Goal: Task Accomplishment & Management: Manage account settings

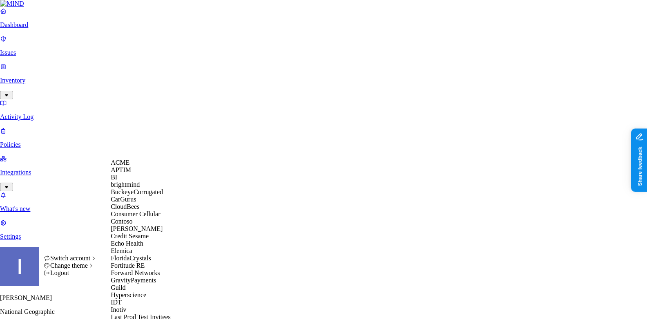
scroll to position [475, 0]
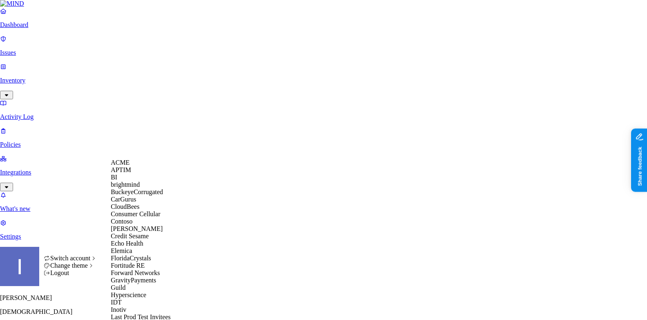
click at [124, 181] on div "BI" at bounding box center [150, 177] width 79 height 7
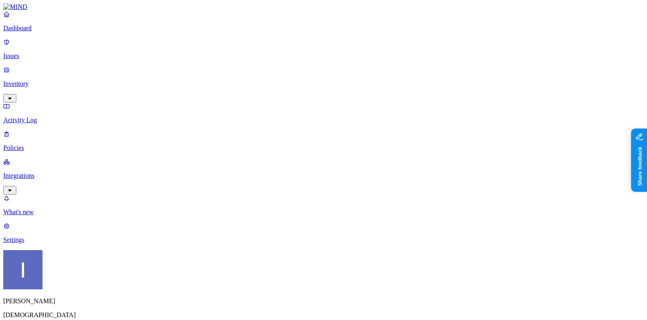
scroll to position [71, 0]
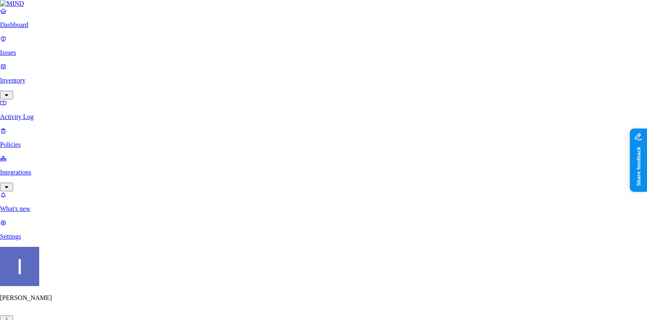
type input "[EMAIL_ADDRESS][DOMAIN_NAME]"
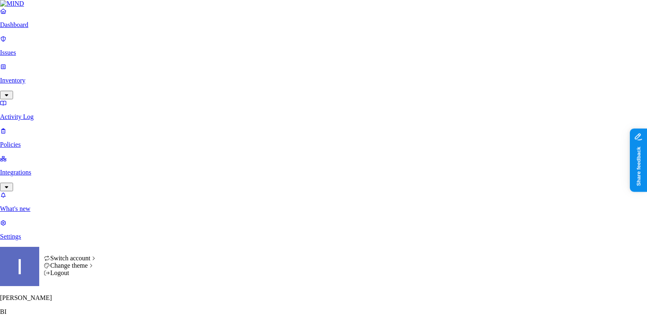
click at [77, 306] on html "Dashboard Issues Inventory Activity Log Policies Integrations What's new 1 Sett…" at bounding box center [323, 280] width 647 height 561
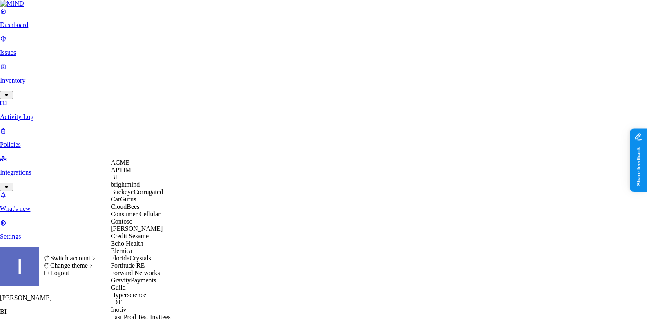
scroll to position [475, 0]
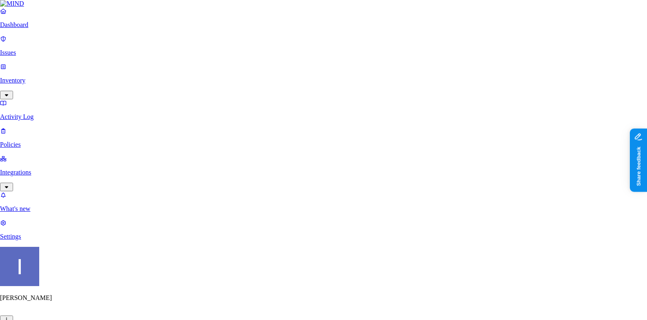
type input "[EMAIL_ADDRESS][DOMAIN_NAME]"
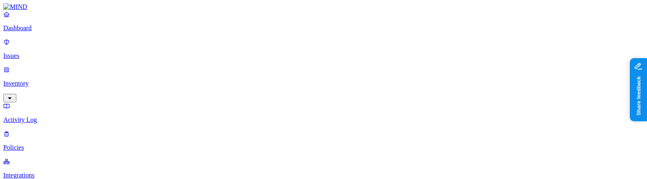
scroll to position [136, 0]
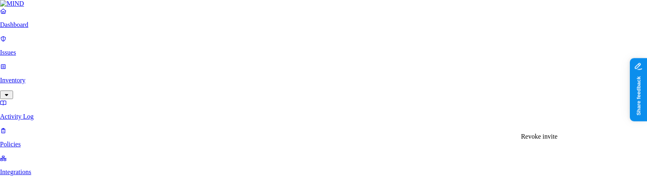
scroll to position [136, 0]
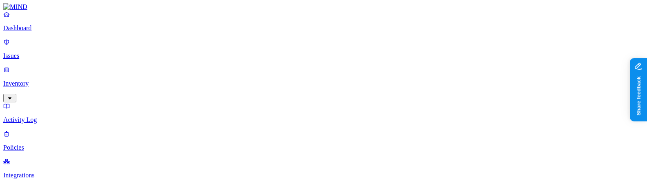
scroll to position [100, 0]
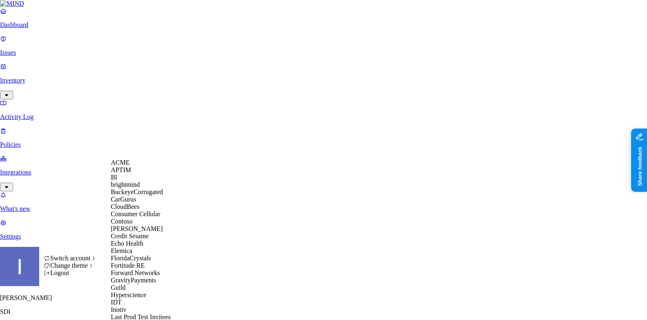
click at [142, 181] on div "BI" at bounding box center [150, 177] width 79 height 7
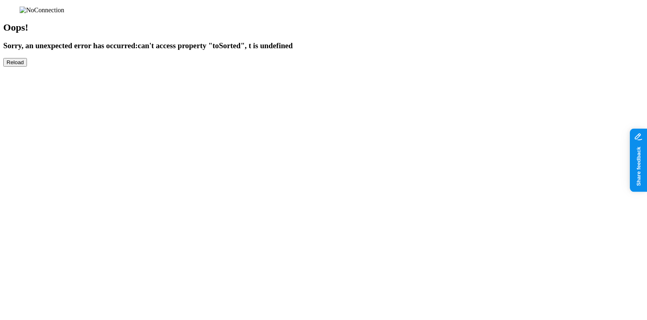
click at [78, 67] on div "Oops! Sorry, an unexpected error has occurred: can't access property "toSorted"…" at bounding box center [323, 37] width 641 height 60
click at [27, 67] on button "Reload" at bounding box center [15, 62] width 24 height 9
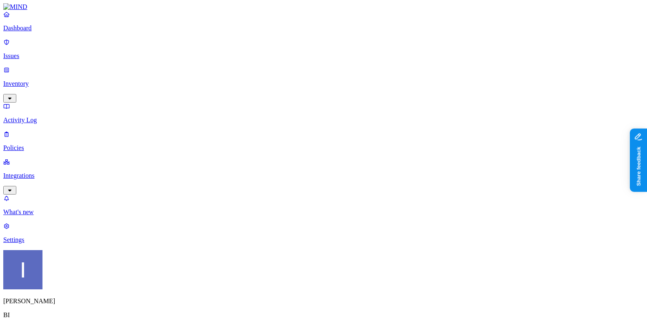
click at [64, 244] on link "Settings" at bounding box center [323, 232] width 641 height 21
click at [77, 306] on html "Dashboard Issues Inventory Activity Log Policies Integrations What's new 1 Sett…" at bounding box center [323, 282] width 647 height 564
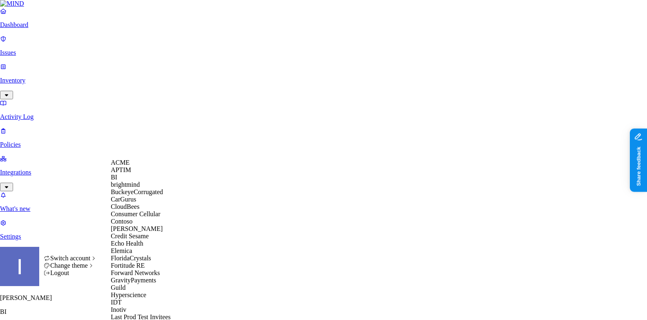
click at [136, 166] on div "ACME" at bounding box center [150, 162] width 79 height 7
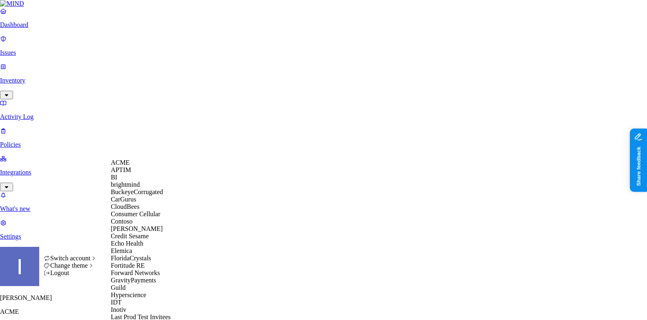
click at [140, 174] on div "APTIM" at bounding box center [150, 169] width 79 height 7
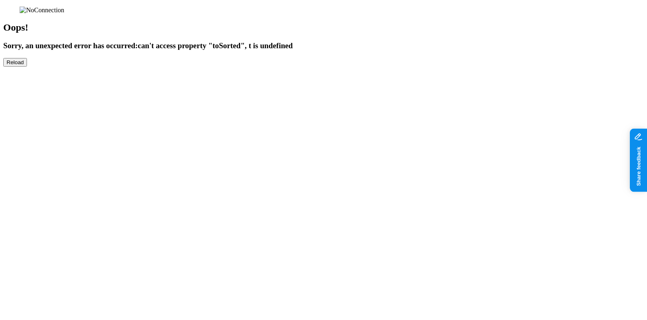
click at [27, 67] on button "Reload" at bounding box center [15, 62] width 24 height 9
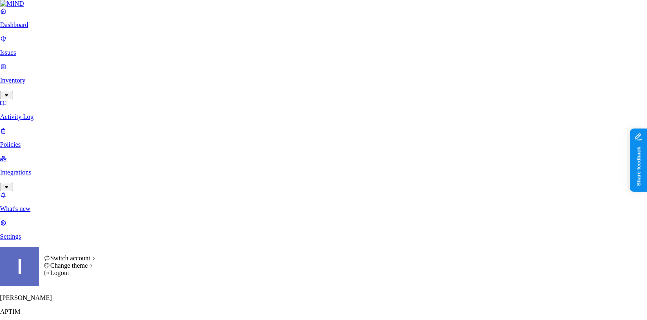
click at [84, 277] on div "Logout" at bounding box center [71, 272] width 54 height 7
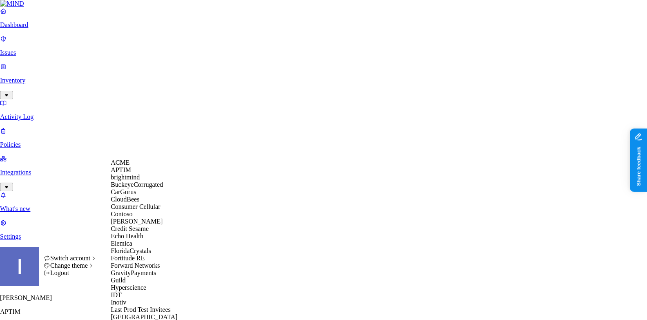
click at [119, 181] on span "brightmind" at bounding box center [125, 177] width 29 height 7
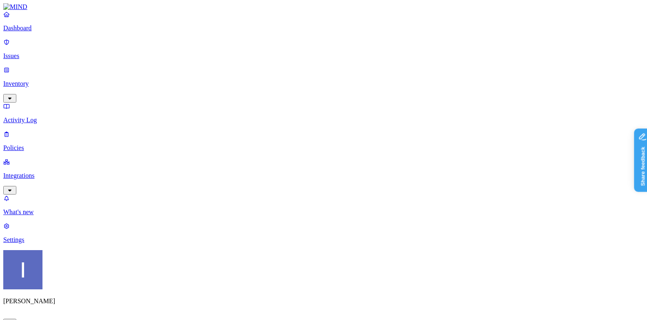
click at [60, 172] on p "Integrations" at bounding box center [323, 175] width 641 height 7
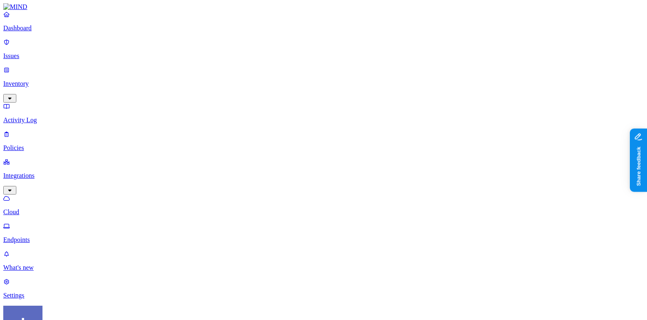
click at [59, 236] on p "Endpoints" at bounding box center [323, 239] width 641 height 7
click at [58, 208] on p "Cloud" at bounding box center [323, 211] width 641 height 7
click at [28, 292] on p "Settings" at bounding box center [323, 295] width 641 height 7
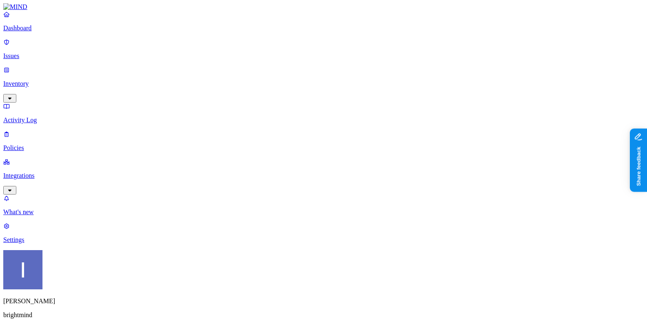
click at [78, 303] on div "Itai Schwartz brightmind" at bounding box center [323, 292] width 641 height 84
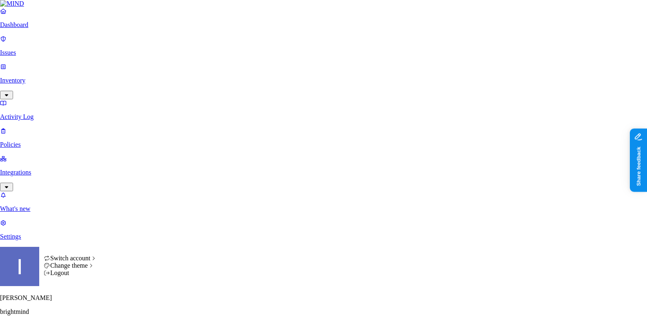
click at [78, 306] on html "Dashboard Issues Inventory Activity Log Policies Integrations What's new 1 Sett…" at bounding box center [323, 262] width 647 height 524
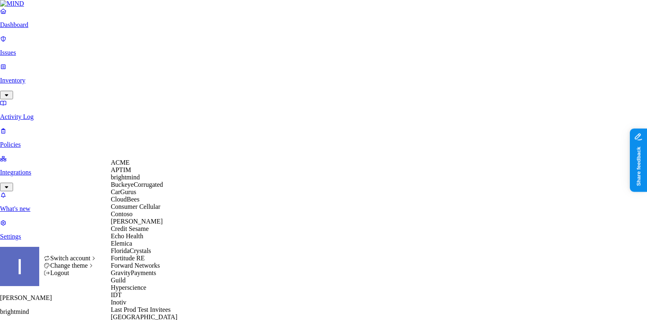
click at [143, 166] on div "ACME" at bounding box center [150, 162] width 79 height 7
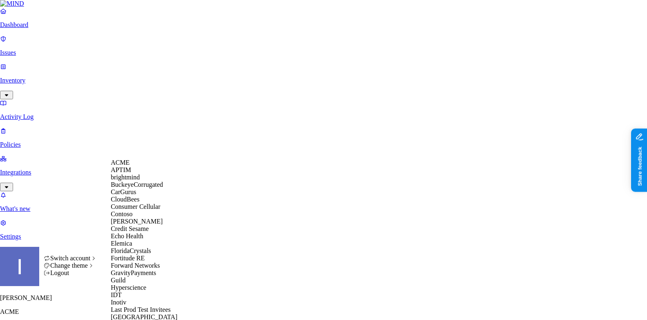
click at [145, 196] on div "CarGurus" at bounding box center [150, 191] width 79 height 7
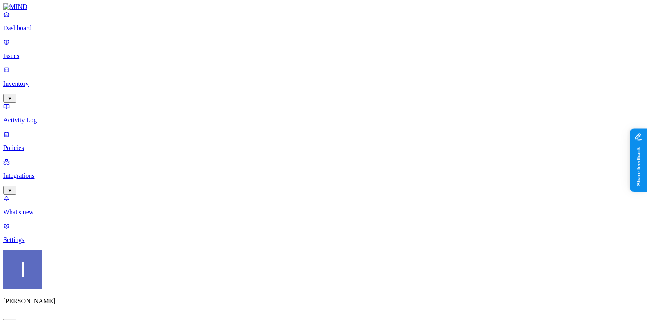
click at [61, 158] on link "Integrations" at bounding box center [323, 175] width 641 height 35
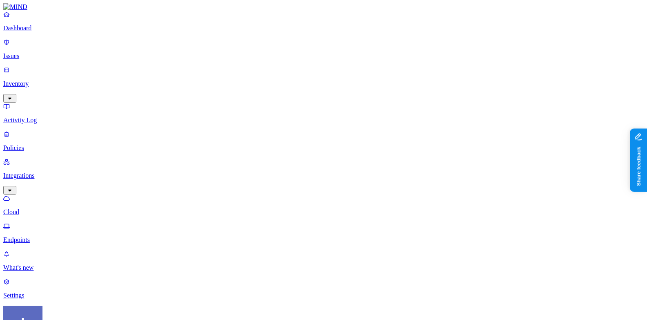
click at [54, 236] on p "Endpoints" at bounding box center [323, 239] width 641 height 7
click at [22, 292] on p "Settings" at bounding box center [323, 295] width 641 height 7
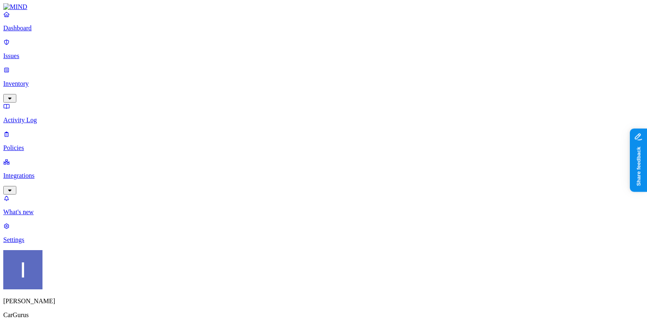
click at [75, 309] on html "Dashboard Issues Inventory Activity Log Policies Integrations What's new 1 Sett…" at bounding box center [323, 282] width 647 height 564
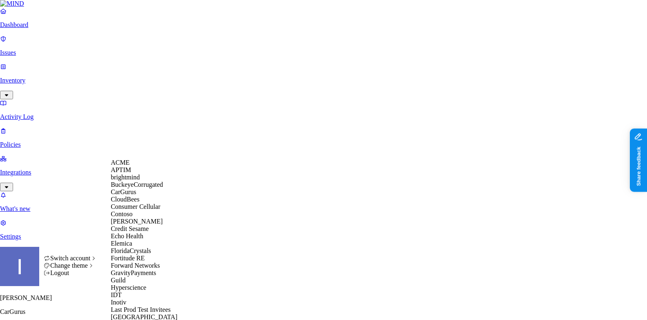
click at [143, 210] on span "Consumer Cellular" at bounding box center [135, 206] width 49 height 7
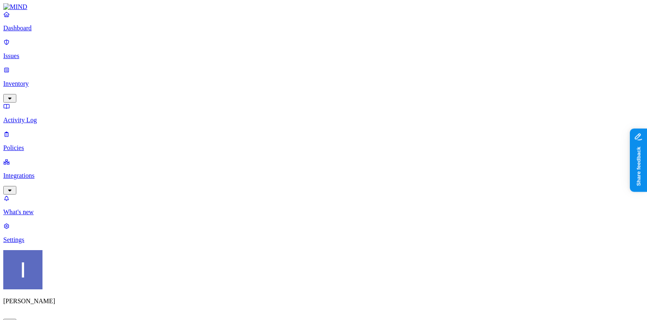
drag, startPoint x: 29, startPoint y: 106, endPoint x: 34, endPoint y: 139, distance: 32.7
click at [29, 172] on p "Integrations" at bounding box center [323, 175] width 641 height 7
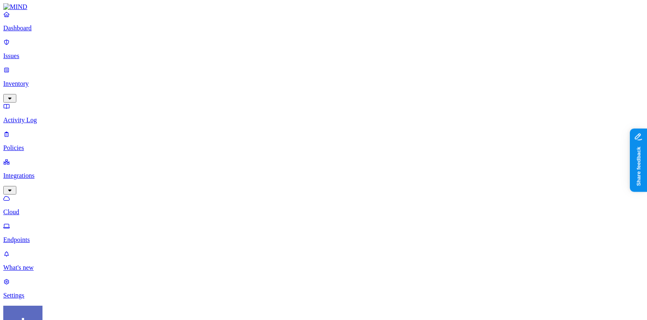
click at [39, 236] on p "Endpoints" at bounding box center [323, 239] width 641 height 7
click at [81, 308] on html "Dashboard Issues Inventory Activity Log Policies Integrations Cloud Endpoints W…" at bounding box center [323, 263] width 647 height 526
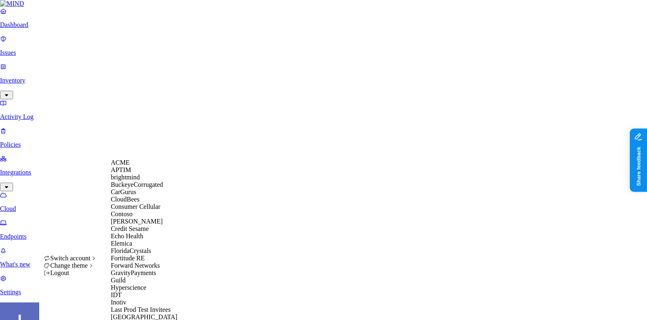
click at [139, 218] on div "Contoso" at bounding box center [150, 213] width 79 height 7
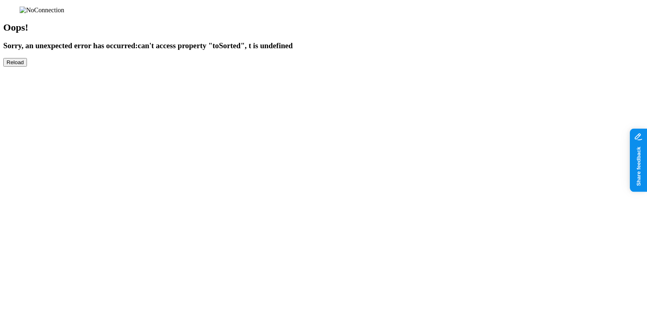
click at [79, 67] on div "Oops! Sorry, an unexpected error has occurred: can't access property "toSorted"…" at bounding box center [323, 37] width 641 height 60
click at [80, 67] on div "Oops! Sorry, an unexpected error has occurred: can't access property "toSorted"…" at bounding box center [323, 37] width 641 height 60
click at [77, 67] on div "Oops! Sorry, an unexpected error has occurred: can't access property "toSorted"…" at bounding box center [323, 37] width 641 height 60
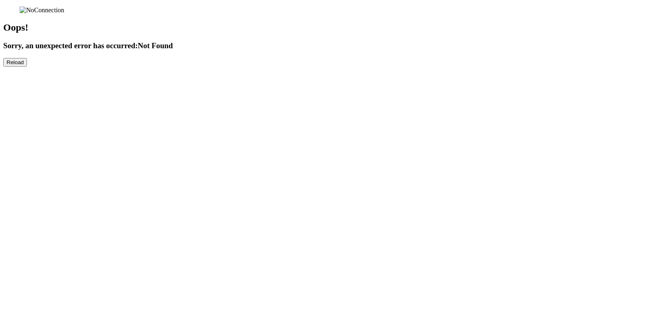
click at [27, 67] on button "Reload" at bounding box center [15, 62] width 24 height 9
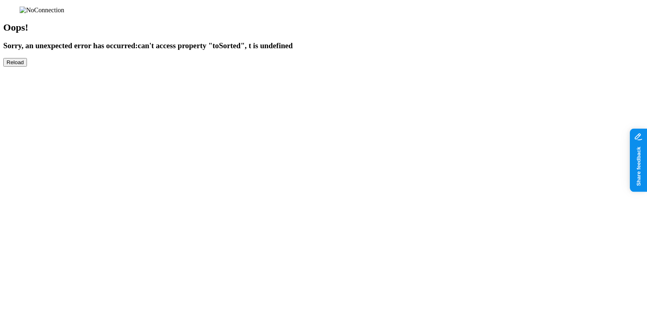
click at [79, 67] on div "Oops! Sorry, an unexpected error has occurred: can't access property "toSorted"…" at bounding box center [323, 37] width 641 height 60
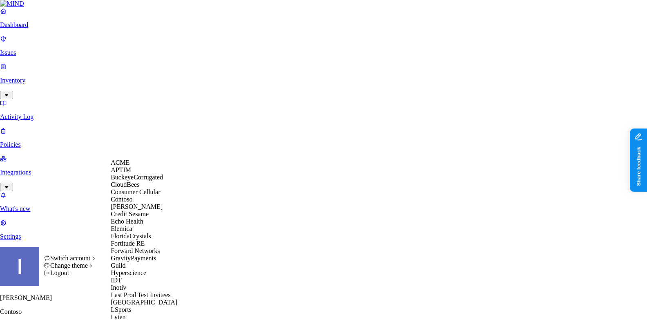
click at [134, 210] on div "Covelli" at bounding box center [150, 206] width 79 height 7
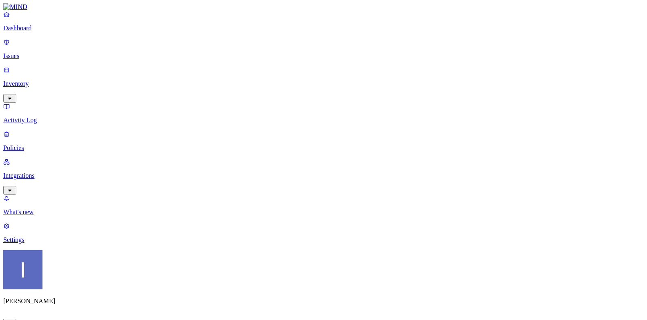
click at [63, 172] on p "Integrations" at bounding box center [323, 175] width 641 height 7
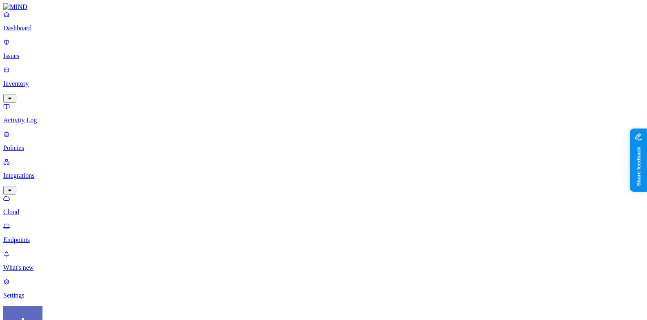
click at [52, 236] on p "Endpoints" at bounding box center [323, 239] width 641 height 7
click at [31, 292] on p "Settings" at bounding box center [323, 295] width 641 height 7
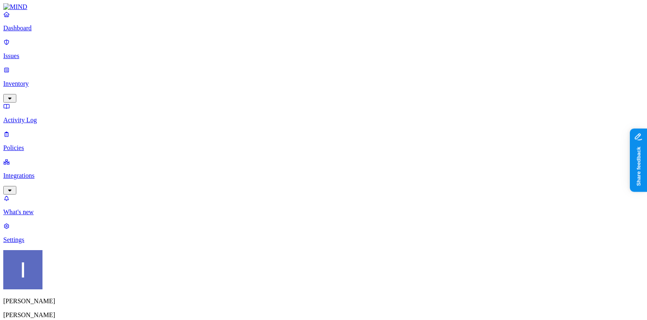
click at [54, 172] on p "Integrations" at bounding box center [323, 175] width 641 height 7
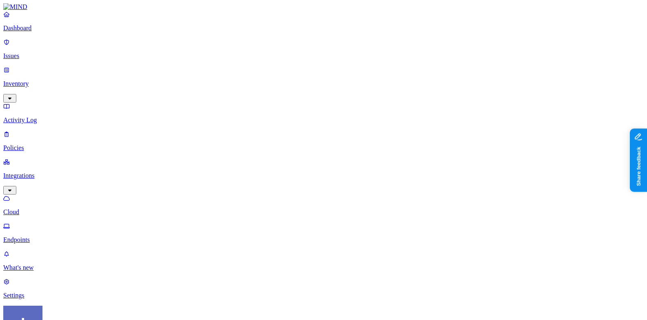
click at [49, 236] on p "Endpoints" at bounding box center [323, 239] width 641 height 7
click at [32, 292] on p "Settings" at bounding box center [323, 295] width 641 height 7
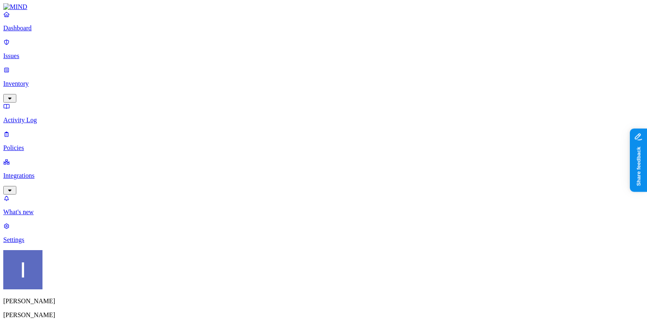
click at [76, 309] on html "Dashboard Issues Inventory Activity Log Policies Integrations What's new 1 Sett…" at bounding box center [323, 282] width 647 height 564
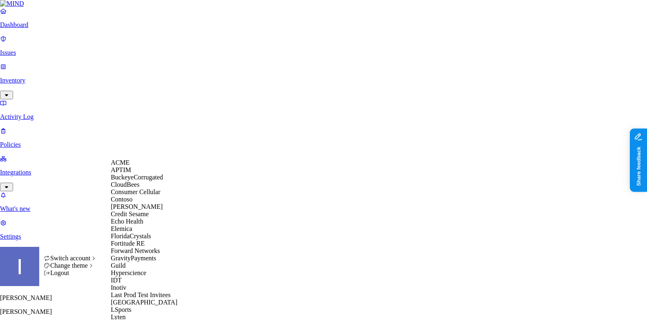
click at [134, 217] on span "Credit Sesame" at bounding box center [130, 213] width 38 height 7
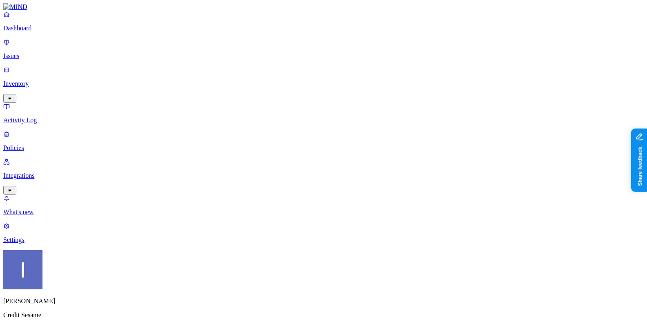
click at [78, 308] on html "Dashboard Issues Inventory Activity Log Policies Integrations What's new 1 Sett…" at bounding box center [323, 294] width 647 height 589
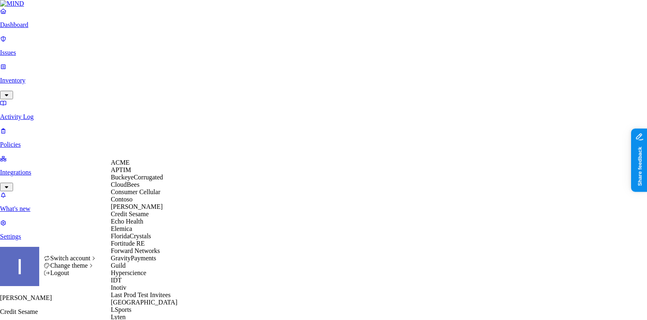
scroll to position [34, 0]
click at [137, 239] on span "FloridaCrystals" at bounding box center [131, 235] width 40 height 7
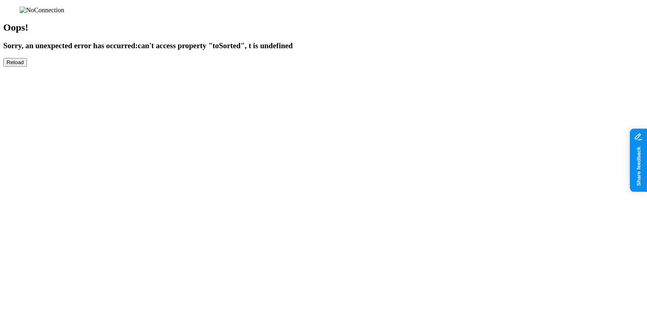
click at [76, 67] on div "Oops! Sorry, an unexpected error has occurred: can't access property "toSorted"…" at bounding box center [323, 37] width 641 height 60
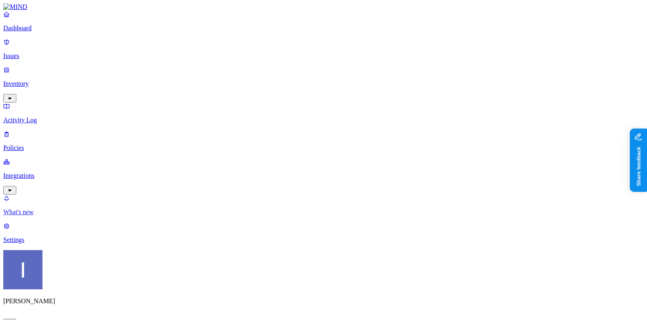
click at [64, 216] on p "What's new" at bounding box center [323, 211] width 641 height 7
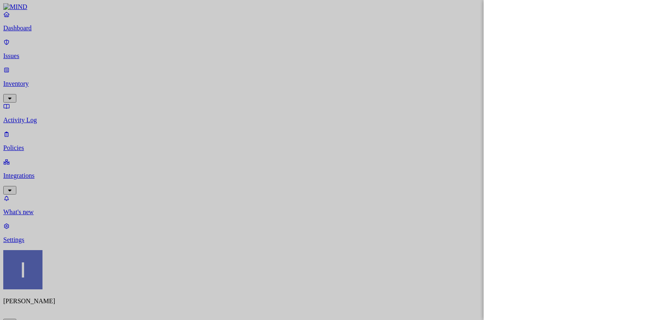
click at [60, 289] on div at bounding box center [323, 160] width 647 height 320
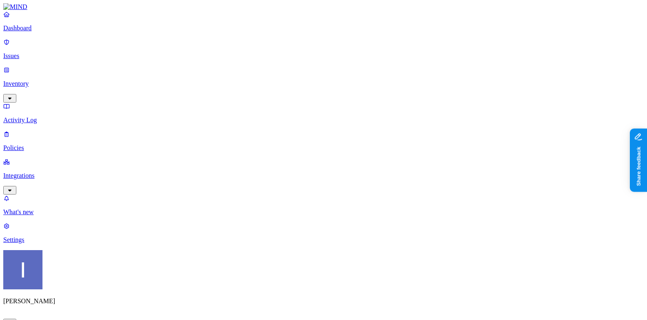
click at [52, 244] on p "Settings" at bounding box center [323, 239] width 641 height 7
click at [60, 144] on p "Policies" at bounding box center [323, 147] width 641 height 7
click at [60, 172] on p "Integrations" at bounding box center [323, 175] width 641 height 7
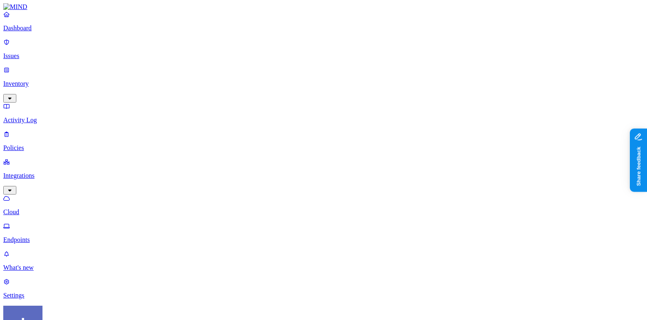
click at [56, 222] on link "Endpoints" at bounding box center [323, 232] width 641 height 21
click at [56, 208] on p "Cloud" at bounding box center [323, 211] width 641 height 7
click at [50, 236] on p "Endpoints" at bounding box center [323, 239] width 641 height 7
click at [63, 208] on p "Cloud" at bounding box center [323, 211] width 641 height 7
click at [36, 282] on link "Settings" at bounding box center [323, 288] width 641 height 21
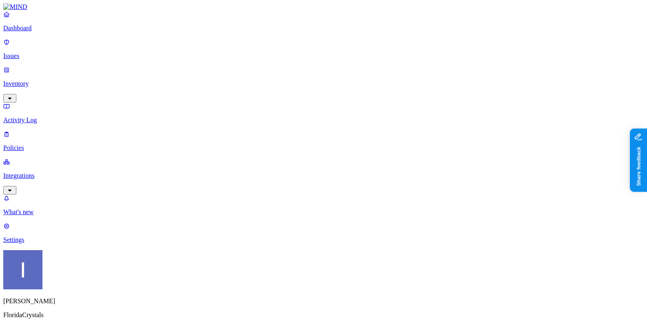
click at [77, 306] on html "Dashboard Issues Inventory Activity Log Policies Integrations What's new 1 Sett…" at bounding box center [323, 282] width 647 height 564
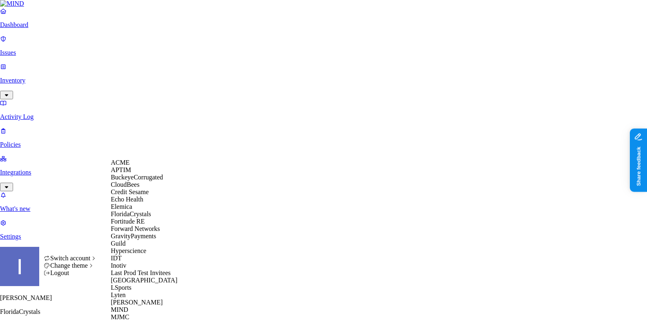
scroll to position [37, 0]
click at [129, 225] on div "Fortitude RE" at bounding box center [150, 221] width 79 height 7
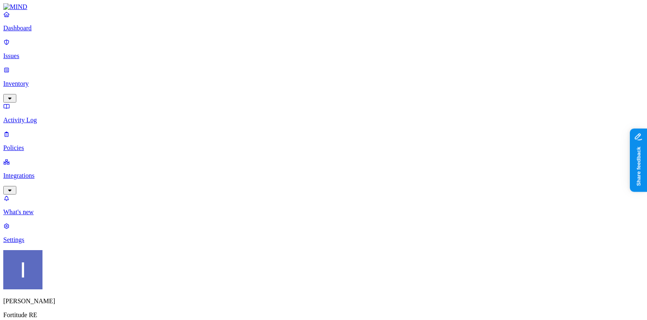
click at [35, 172] on p "Integrations" at bounding box center [323, 175] width 641 height 7
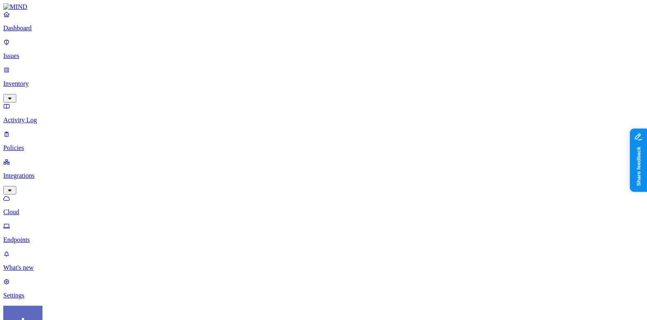
click at [67, 194] on link "Cloud" at bounding box center [323, 204] width 641 height 21
click at [66, 236] on p "Endpoints" at bounding box center [323, 239] width 641 height 7
click at [78, 305] on html "Dashboard Issues Inventory Activity Log Policies Integrations Cloud Endpoints W…" at bounding box center [323, 274] width 647 height 548
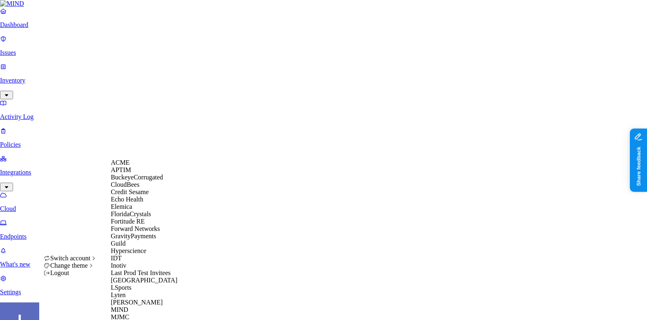
scroll to position [55, 0]
click at [148, 232] on span "Forward Networks" at bounding box center [135, 228] width 49 height 7
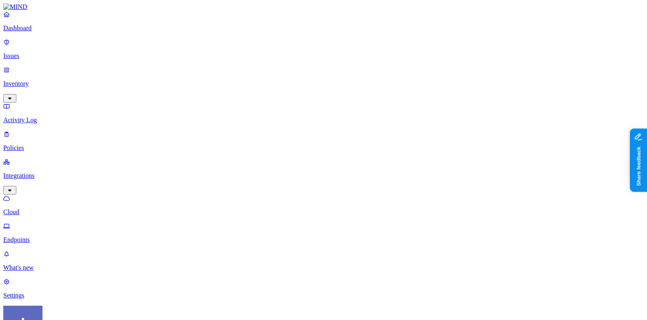
click at [38, 292] on p "Settings" at bounding box center [323, 295] width 641 height 7
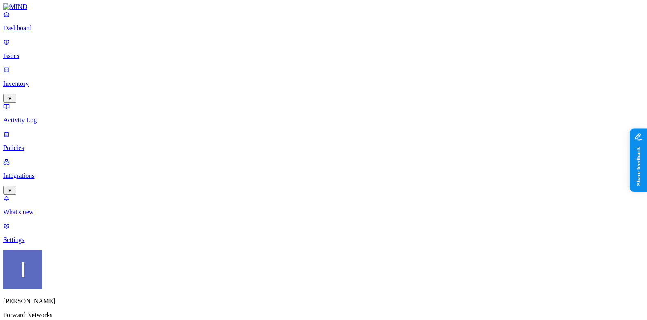
click at [70, 144] on p "Policies" at bounding box center [323, 147] width 641 height 7
click at [67, 172] on p "Integrations" at bounding box center [323, 175] width 641 height 7
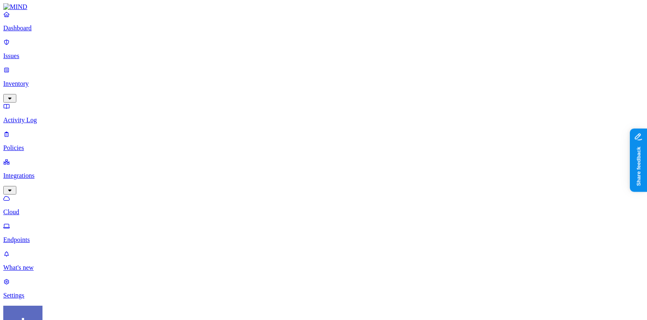
click at [54, 236] on p "Endpoints" at bounding box center [323, 239] width 641 height 7
click at [35, 208] on p "Cloud" at bounding box center [323, 211] width 641 height 7
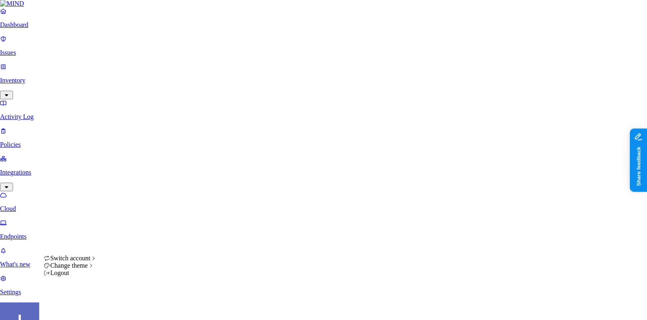
click at [80, 309] on html "Dashboard Issues Inventory Activity Log Policies Integrations Cloud Endpoints W…" at bounding box center [323, 261] width 647 height 523
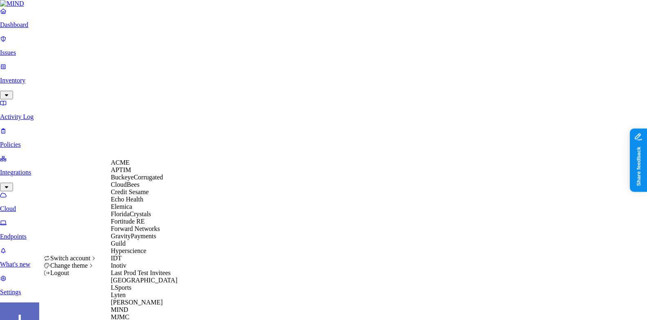
scroll to position [111, 0]
click at [150, 247] on div "Hyperscience" at bounding box center [150, 250] width 79 height 7
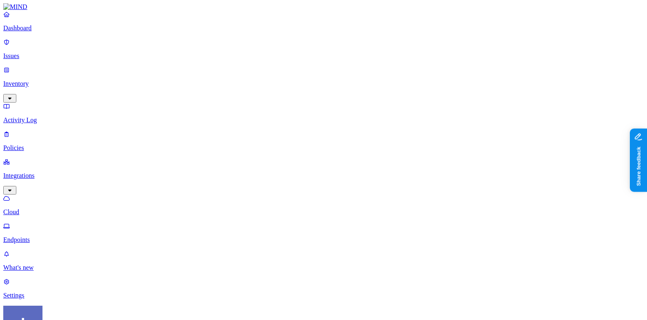
click at [64, 236] on p "Endpoints" at bounding box center [323, 239] width 641 height 7
click at [36, 282] on link "Settings" at bounding box center [323, 288] width 641 height 21
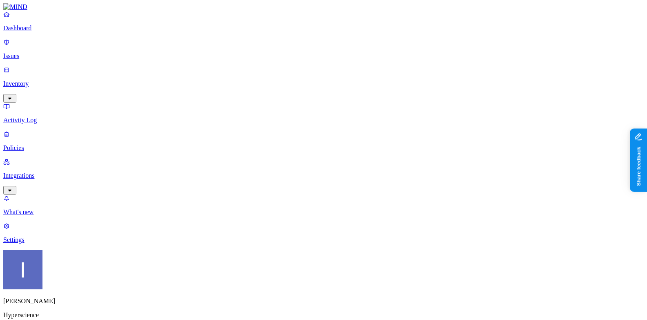
click at [62, 102] on div "Dashboard Issues Inventory Activity Log Policies Integrations" at bounding box center [323, 103] width 641 height 184
click at [62, 172] on p "Integrations" at bounding box center [323, 175] width 641 height 7
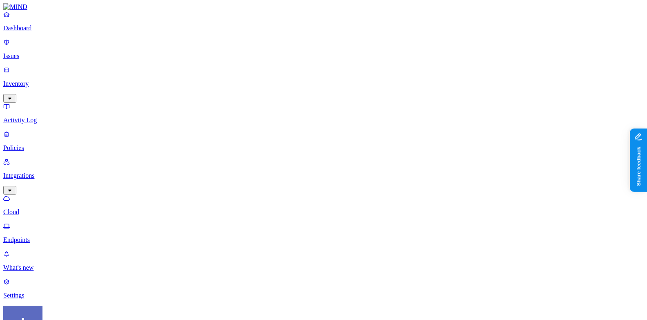
click at [78, 305] on html "Dashboard Issues Inventory Activity Log Policies Integrations Cloud Endpoints W…" at bounding box center [323, 256] width 647 height 513
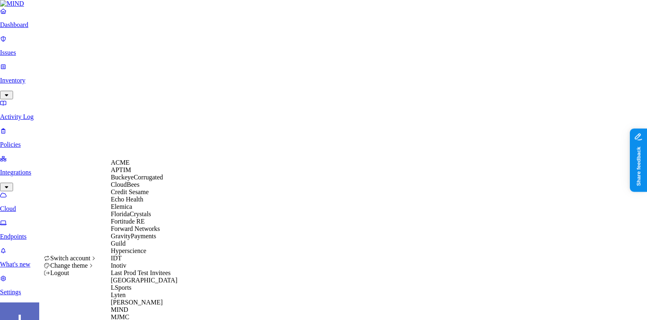
scroll to position [110, 0]
click at [141, 277] on div "Last Prod Test Invitees" at bounding box center [150, 272] width 79 height 7
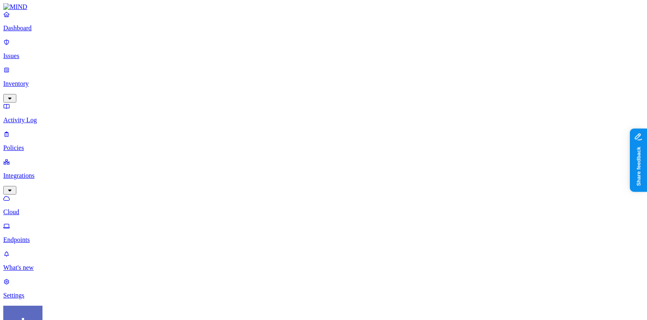
click at [60, 236] on p "Endpoints" at bounding box center [323, 239] width 641 height 7
click at [61, 208] on p "Cloud" at bounding box center [323, 211] width 641 height 7
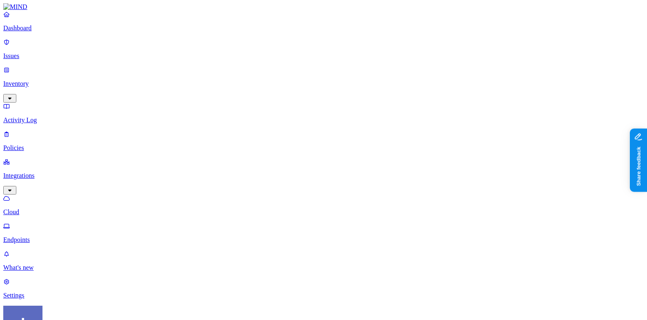
click at [62, 236] on p "Endpoints" at bounding box center [323, 239] width 641 height 7
click at [82, 304] on html "Dashboard Issues Inventory Activity Log Policies Integrations Cloud Endpoints W…" at bounding box center [323, 263] width 647 height 526
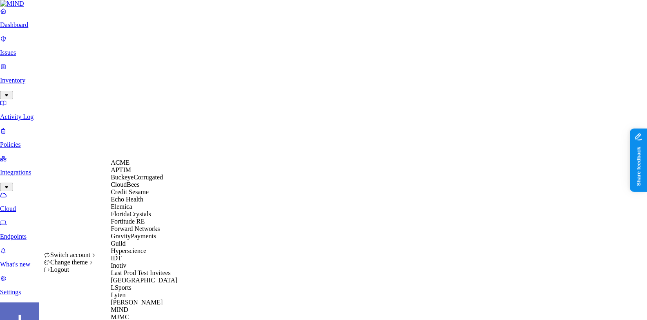
scroll to position [171, 0]
click at [141, 284] on div "LSports" at bounding box center [150, 287] width 79 height 7
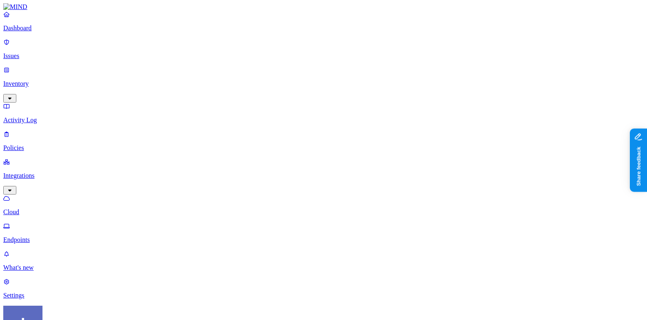
click at [61, 194] on link "Cloud" at bounding box center [323, 204] width 641 height 21
click at [33, 292] on p "Settings" at bounding box center [323, 295] width 641 height 7
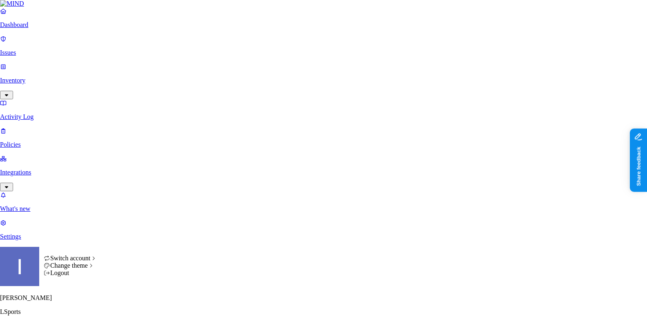
click at [76, 305] on html "Dashboard Issues Inventory Activity Log Policies Integrations What's new 1 Sett…" at bounding box center [323, 280] width 647 height 561
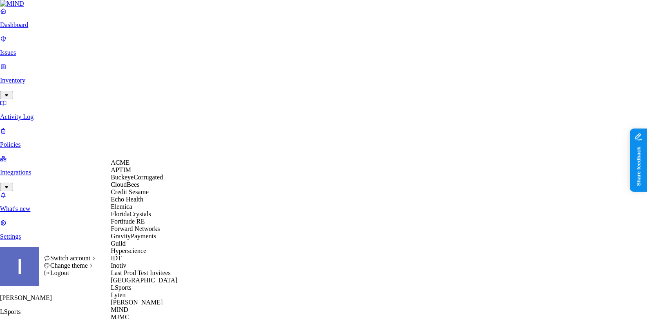
scroll to position [184, 0]
click at [143, 277] on div "Lionbridge" at bounding box center [150, 280] width 79 height 7
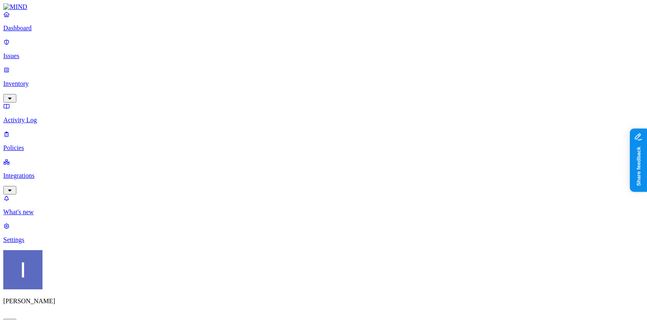
click at [73, 158] on link "Integrations" at bounding box center [323, 175] width 641 height 35
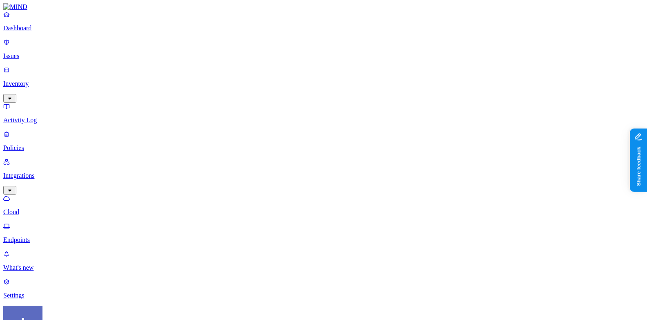
click at [67, 236] on p "Endpoints" at bounding box center [323, 239] width 641 height 7
click at [67, 208] on p "Cloud" at bounding box center [323, 211] width 641 height 7
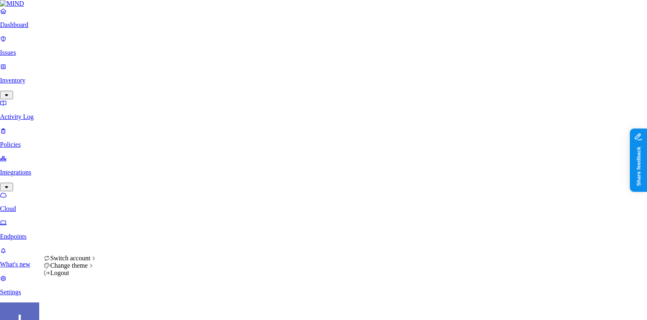
click at [81, 308] on html "Dashboard Issues Inventory Activity Log Policies Integrations Cloud Endpoints W…" at bounding box center [323, 295] width 647 height 591
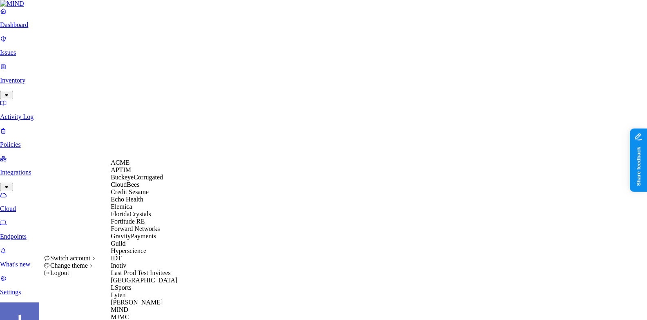
scroll to position [184, 0]
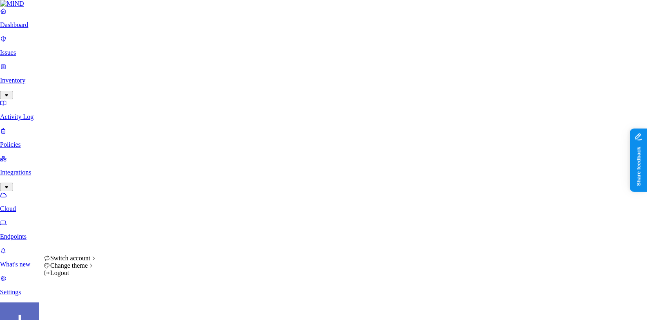
click at [60, 138] on html "Dashboard Issues Inventory Activity Log Policies Integrations Cloud Endpoints W…" at bounding box center [323, 295] width 647 height 591
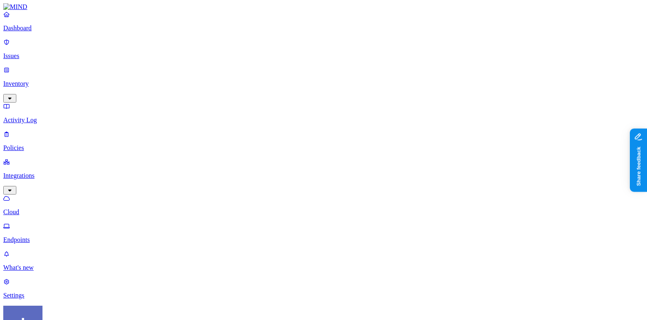
click at [60, 236] on p "Endpoints" at bounding box center [323, 239] width 641 height 7
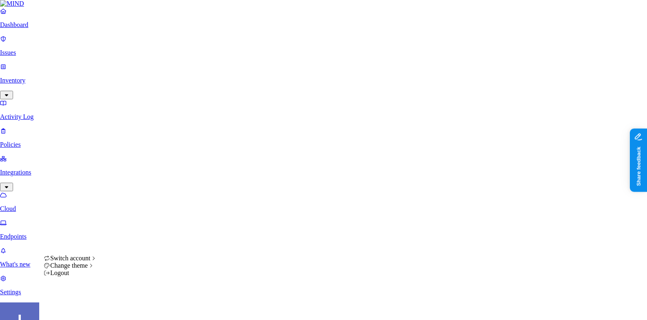
click at [77, 305] on html "Dashboard Issues Inventory Activity Log Policies Integrations Cloud Endpoints W…" at bounding box center [323, 283] width 647 height 567
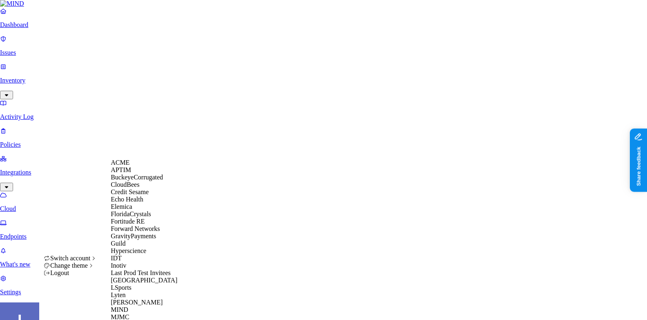
scroll to position [210, 0]
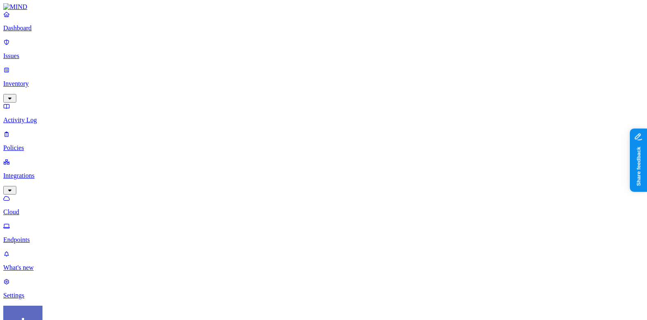
click at [41, 208] on p "Cloud" at bounding box center [323, 211] width 641 height 7
click at [79, 305] on html "Dashboard Issues Inventory Activity Log Policies Integrations Cloud Endpoints W…" at bounding box center [323, 263] width 647 height 526
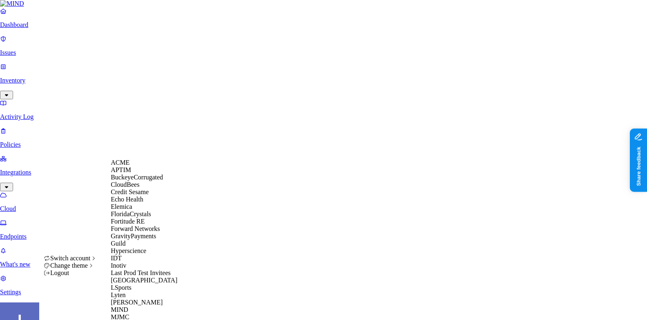
scroll to position [248, 0]
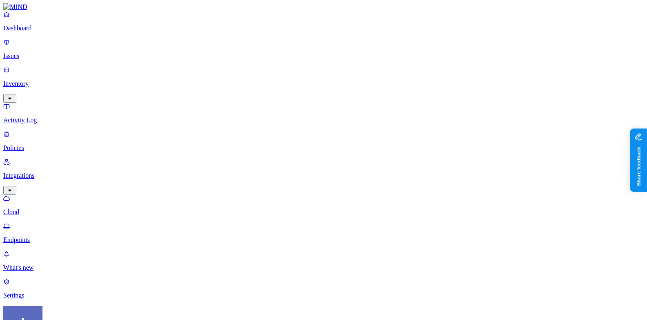
click at [77, 236] on p "Endpoints" at bounding box center [323, 239] width 641 height 7
click at [45, 292] on p "Settings" at bounding box center [323, 295] width 641 height 7
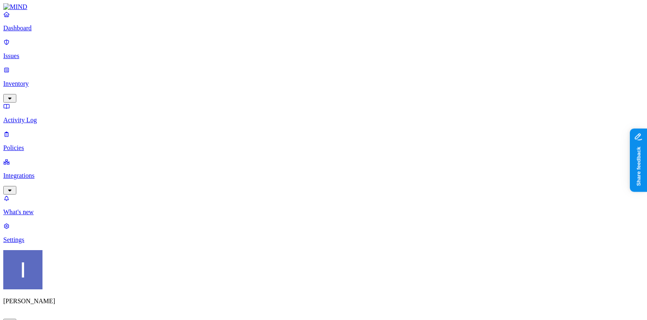
click at [49, 172] on p "Integrations" at bounding box center [323, 175] width 641 height 7
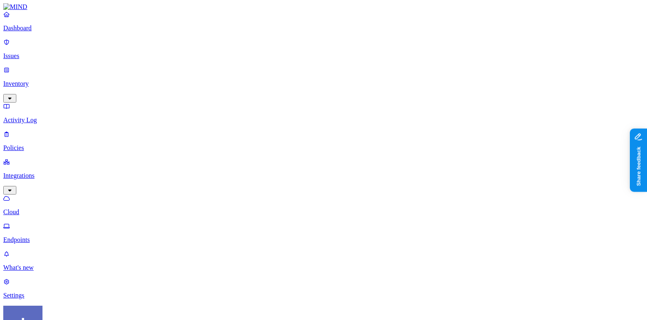
click at [77, 307] on html "Dashboard Issues Inventory Activity Log Policies Integrations Cloud Endpoints W…" at bounding box center [323, 260] width 647 height 520
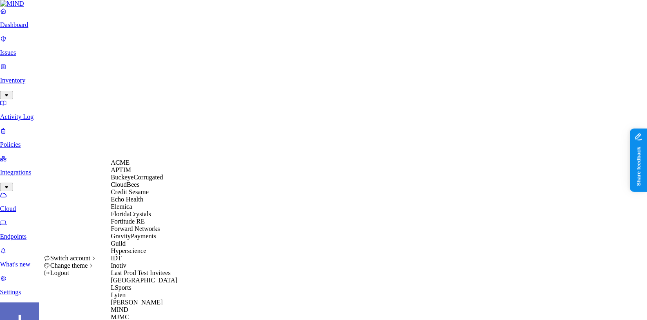
scroll to position [271, 0]
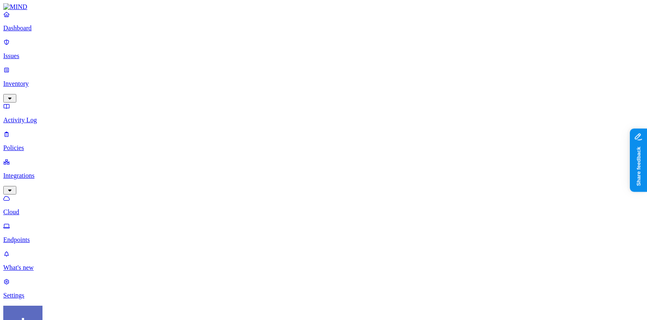
click at [45, 236] on p "Endpoints" at bounding box center [323, 239] width 641 height 7
click at [26, 292] on p "Settings" at bounding box center [323, 295] width 641 height 7
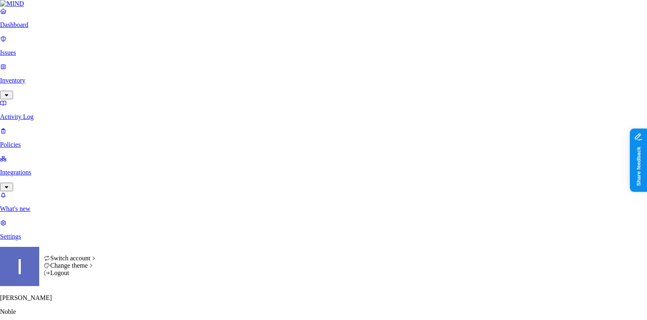
click at [81, 308] on html "Dashboard Issues Inventory Activity Log Policies Integrations What's new 1 Sett…" at bounding box center [323, 280] width 647 height 561
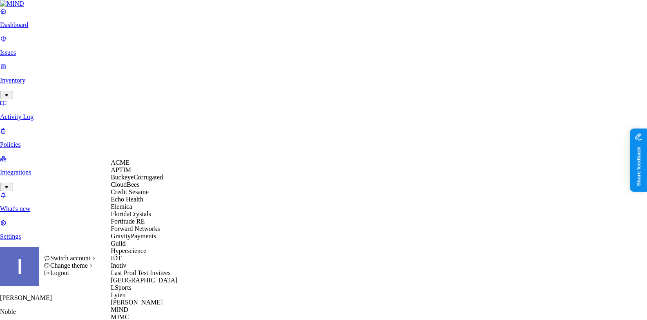
scroll to position [366, 0]
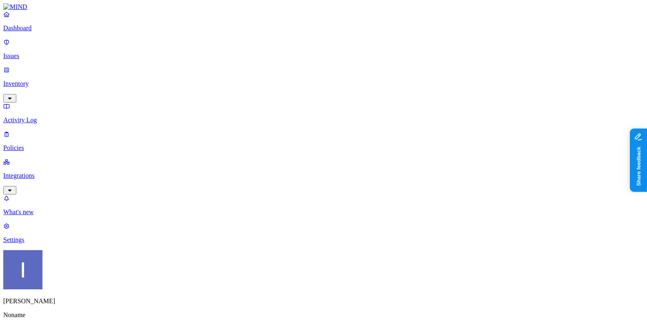
click at [56, 158] on link "Integrations" at bounding box center [323, 175] width 641 height 35
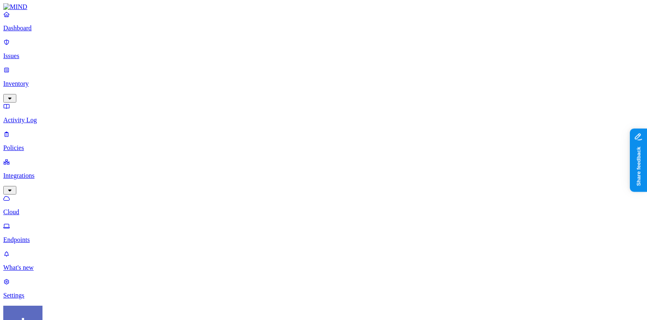
click at [55, 236] on p "Endpoints" at bounding box center [323, 239] width 641 height 7
click at [84, 311] on html "Dashboard Issues Inventory Activity Log Policies Integrations Cloud Endpoints W…" at bounding box center [323, 263] width 647 height 526
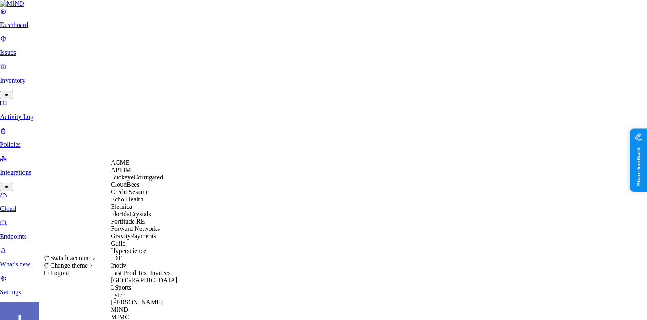
scroll to position [338, 0]
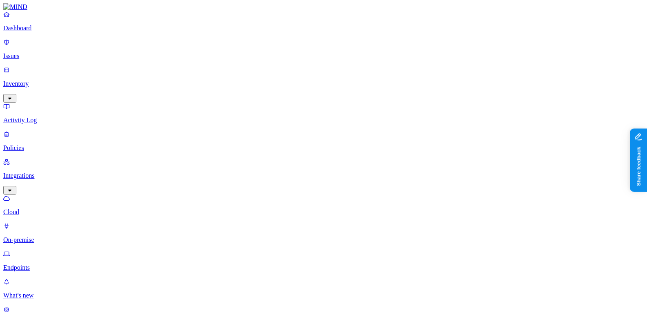
click at [64, 236] on p "On-premise" at bounding box center [323, 239] width 641 height 7
click at [63, 208] on p "Cloud" at bounding box center [323, 211] width 641 height 7
click at [49, 306] on link "Settings" at bounding box center [323, 316] width 641 height 21
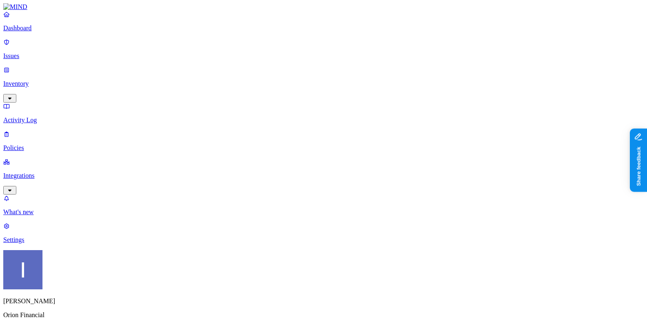
click at [79, 310] on html "Dashboard Issues Inventory Activity Log Policies Integrations What's new 1 Sett…" at bounding box center [323, 282] width 647 height 564
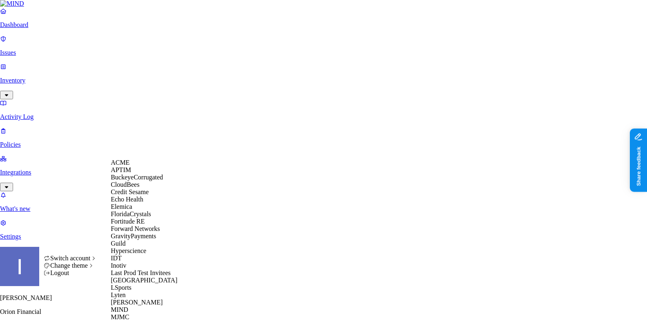
scroll to position [364, 0]
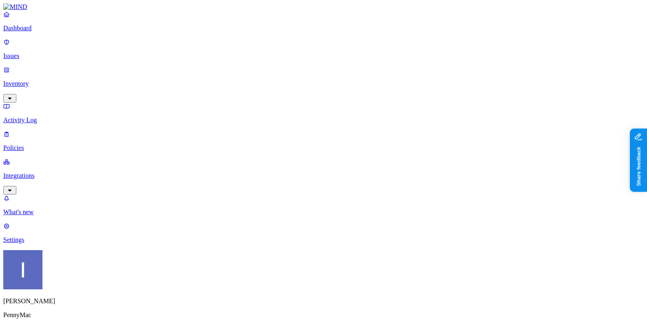
click at [54, 172] on p "Integrations" at bounding box center [323, 175] width 641 height 7
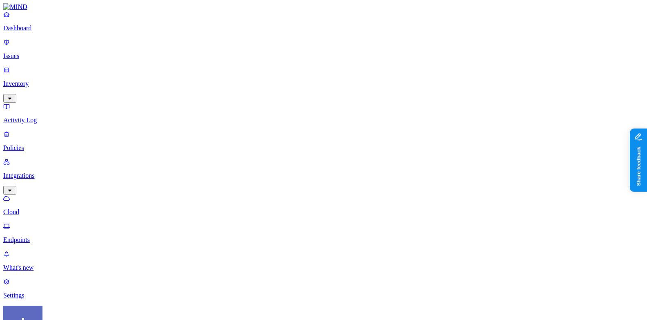
click at [48, 236] on p "Endpoints" at bounding box center [323, 239] width 641 height 7
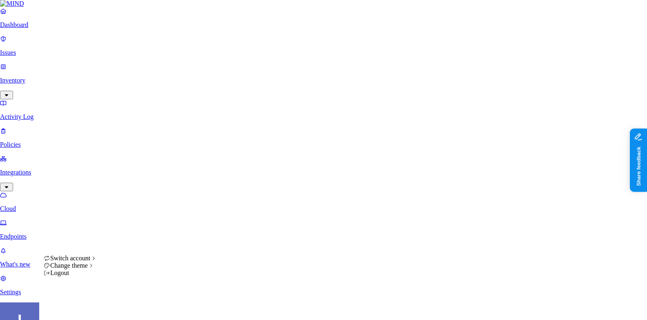
click at [85, 308] on html "Dashboard Issues Inventory Activity Log Policies Integrations Cloud Endpoints W…" at bounding box center [323, 261] width 647 height 523
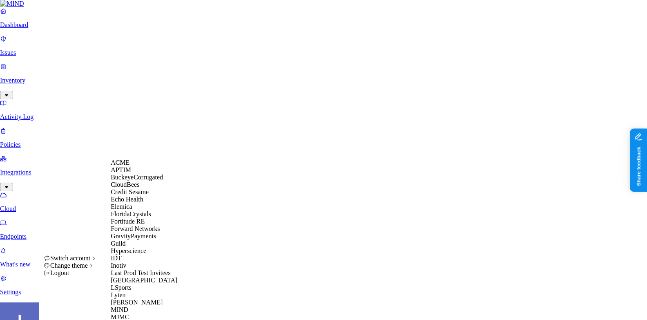
scroll to position [408, 0]
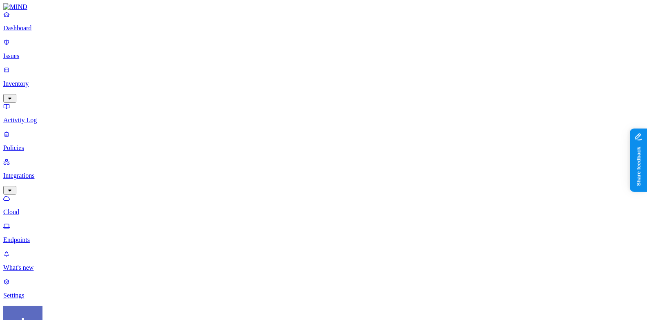
click at [62, 208] on p "Cloud" at bounding box center [323, 211] width 641 height 7
click at [35, 292] on p "Settings" at bounding box center [323, 295] width 641 height 7
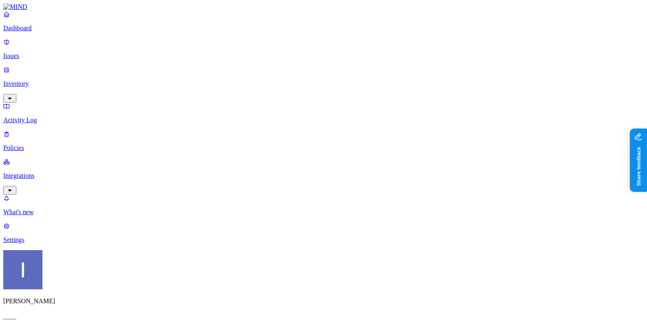
click at [38, 172] on p "Integrations" at bounding box center [323, 175] width 641 height 7
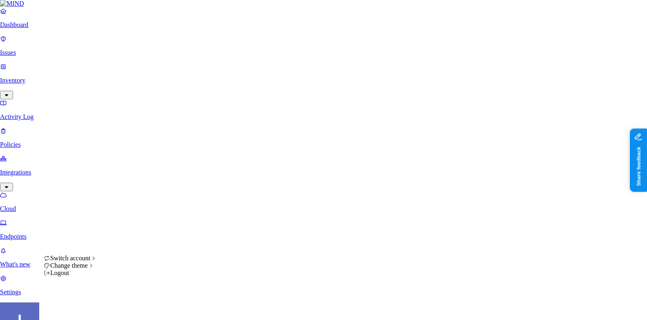
click at [80, 305] on html "Dashboard Issues Inventory Activity Log Policies Integrations Cloud Endpoints W…" at bounding box center [323, 261] width 647 height 523
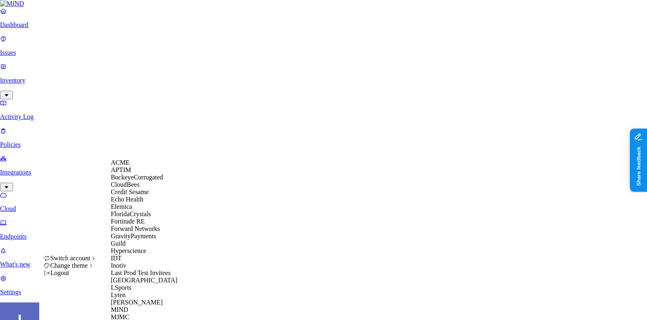
scroll to position [473, 0]
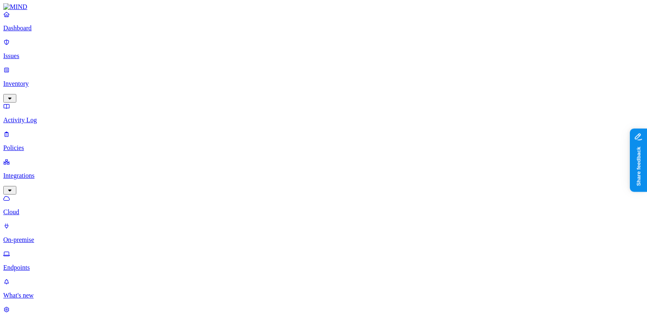
click at [71, 320] on p "Settings" at bounding box center [323, 323] width 641 height 7
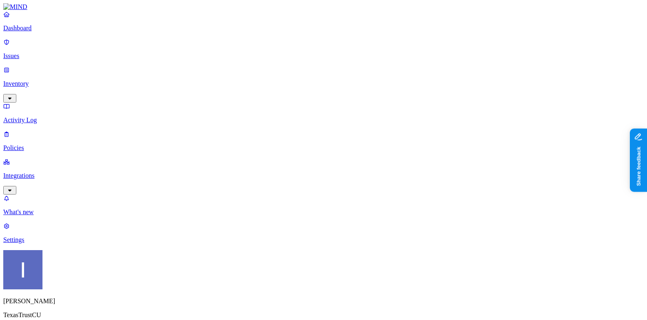
click at [64, 172] on p "Integrations" at bounding box center [323, 175] width 641 height 7
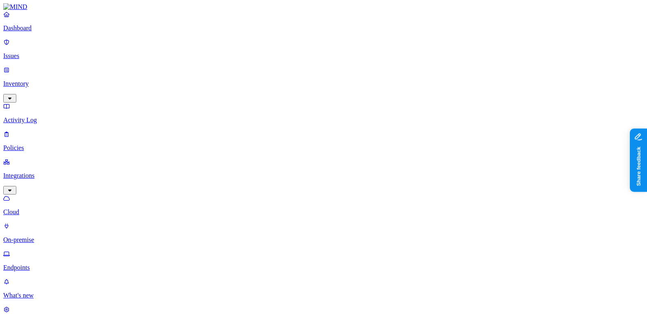
click at [67, 236] on p "On-premise" at bounding box center [323, 239] width 641 height 7
click at [67, 264] on p "Endpoints" at bounding box center [323, 267] width 641 height 7
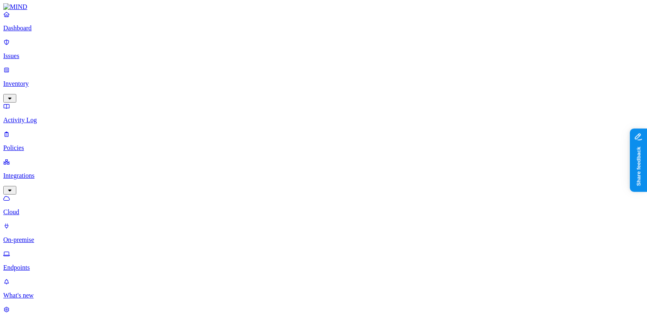
click at [73, 308] on html "Dashboard Issues Inventory Activity Log Policies Integrations Cloud On-premise …" at bounding box center [323, 291] width 647 height 583
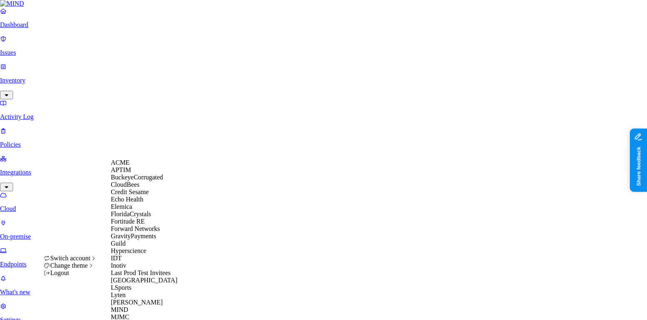
scroll to position [479, 0]
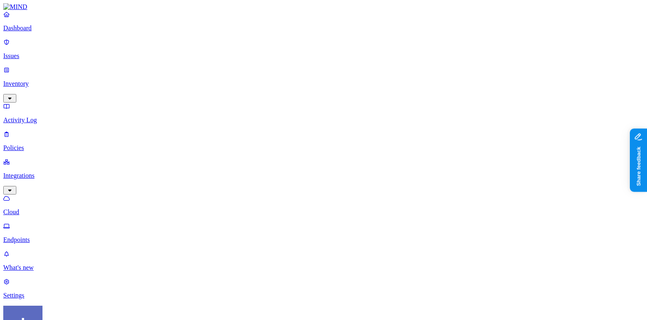
click at [69, 208] on p "Cloud" at bounding box center [323, 211] width 641 height 7
click at [48, 292] on p "Settings" at bounding box center [323, 295] width 641 height 7
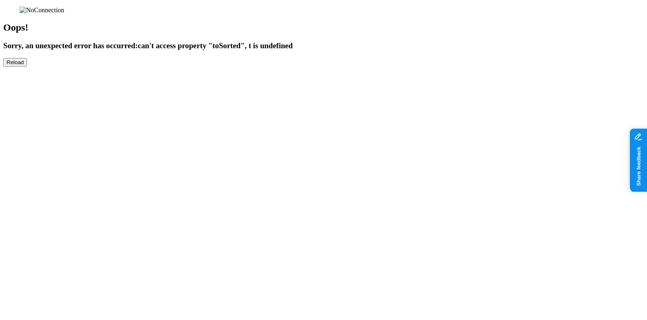
click at [79, 67] on div "Oops! Sorry, an unexpected error has occurred: can't access property "toSorted"…" at bounding box center [323, 37] width 641 height 60
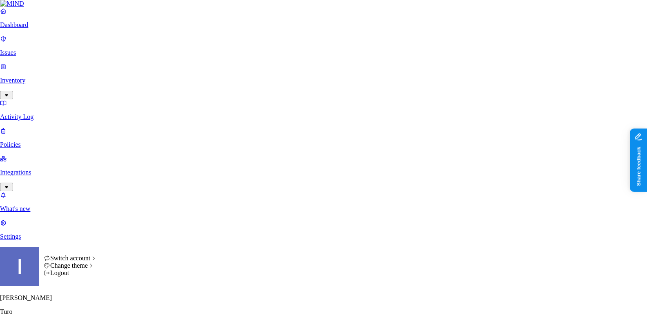
click at [83, 277] on div "Logout" at bounding box center [71, 272] width 54 height 7
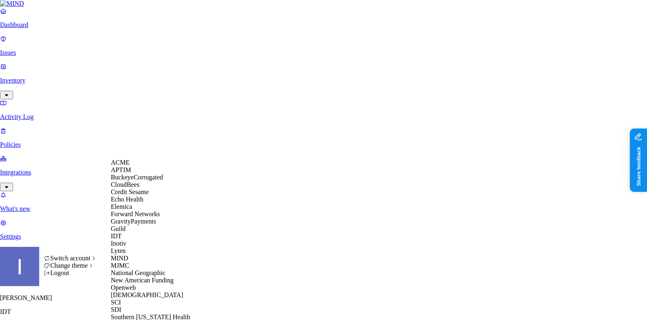
scroll to position [258, 0]
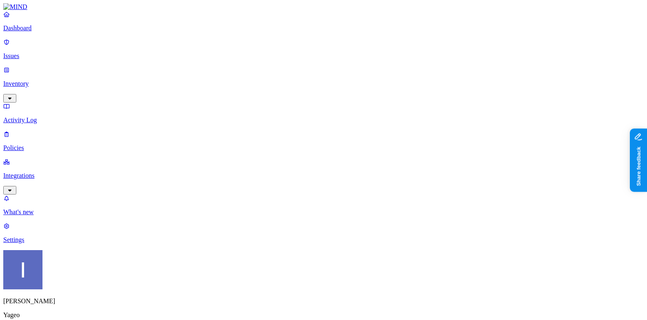
click at [38, 172] on p "Integrations" at bounding box center [323, 175] width 641 height 7
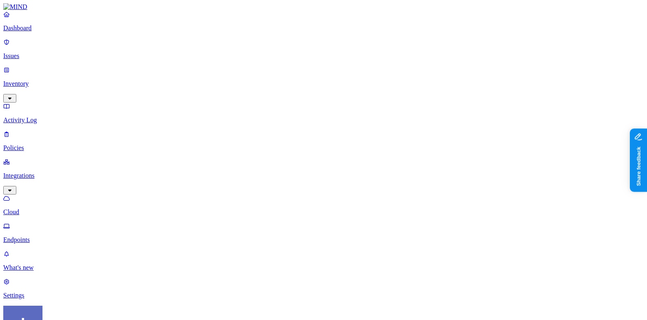
click at [43, 236] on p "Endpoints" at bounding box center [323, 239] width 641 height 7
click at [57, 80] on p "Inventory" at bounding box center [323, 83] width 641 height 7
click at [55, 218] on nav "Dashboard Issues Inventory Resources Users Activity Log Policies Integrations W…" at bounding box center [323, 155] width 641 height 288
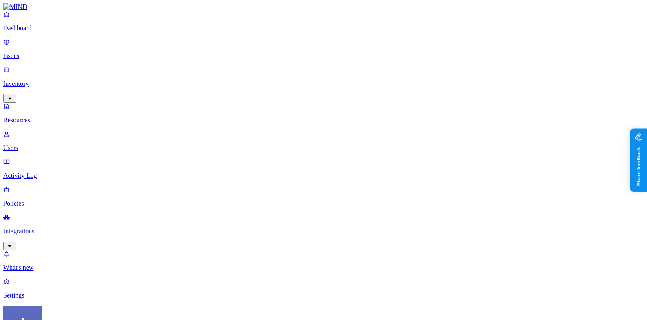
scroll to position [249, 0]
click at [41, 228] on p "Integrations" at bounding box center [323, 231] width 641 height 7
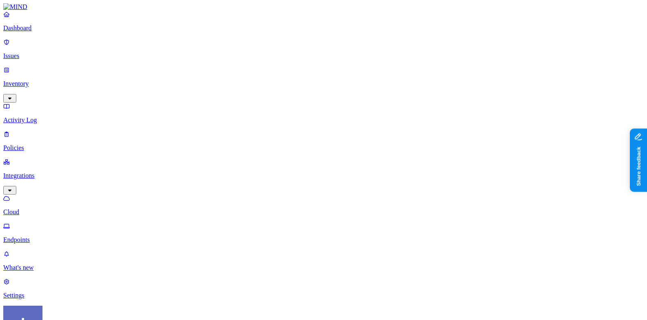
click at [53, 236] on p "Endpoints" at bounding box center [323, 239] width 641 height 7
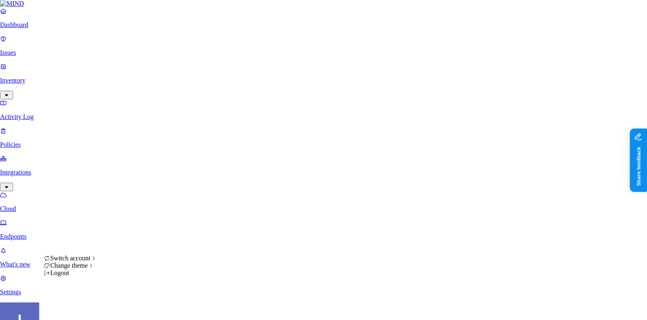
click at [78, 307] on html "Dashboard Issues Inventory Activity Log Policies Integrations Cloud Endpoints W…" at bounding box center [323, 254] width 647 height 508
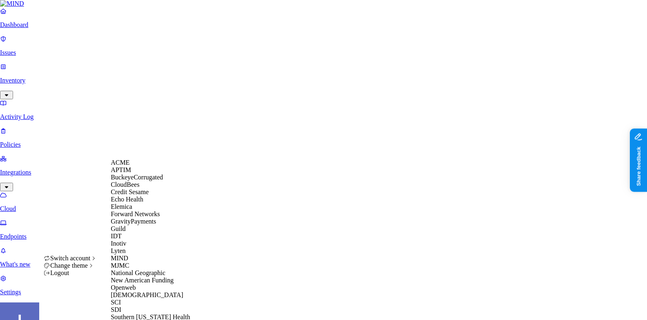
scroll to position [101, 0]
click at [143, 247] on div "Lyten" at bounding box center [150, 250] width 79 height 7
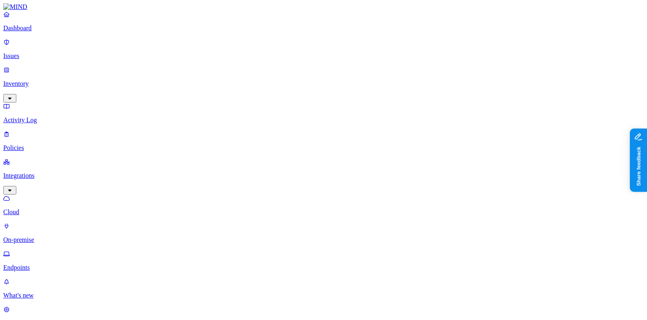
scroll to position [249, 0]
